Goal: Task Accomplishment & Management: Use online tool/utility

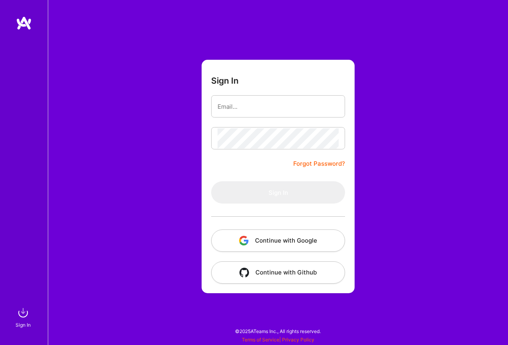
click at [214, 207] on div at bounding box center [278, 217] width 134 height 26
click at [234, 117] on form "Sign In Forgot Password? Sign In Continue with Google Continue with Github" at bounding box center [278, 177] width 153 height 234
click at [242, 102] on input "email" at bounding box center [278, 106] width 121 height 20
type input "[EMAIL_ADDRESS][DOMAIN_NAME]"
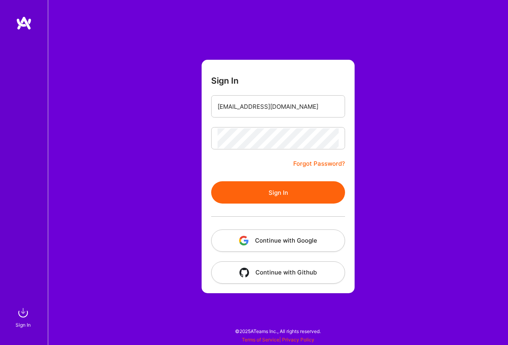
click at [287, 187] on button "Sign In" at bounding box center [278, 192] width 134 height 22
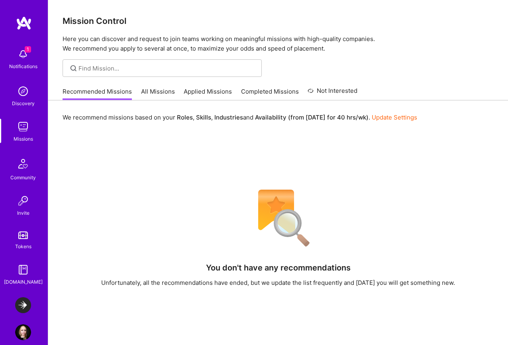
click at [22, 307] on img at bounding box center [23, 305] width 16 height 16
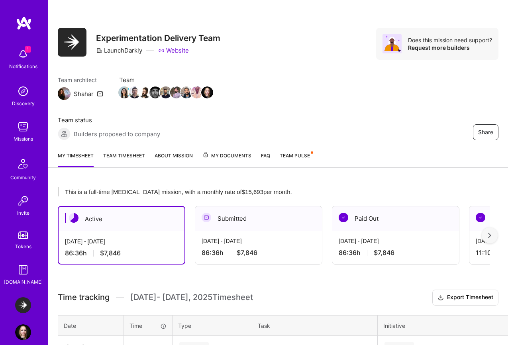
click at [243, 154] on span "My Documents" at bounding box center [226, 155] width 49 height 9
